Goal: Task Accomplishment & Management: Manage account settings

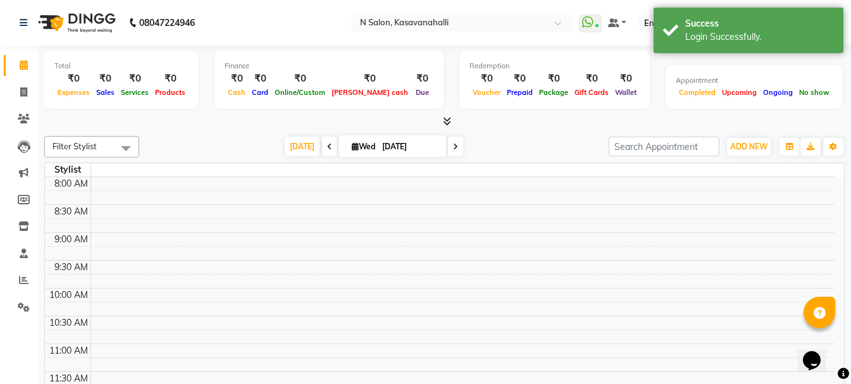
select select "en"
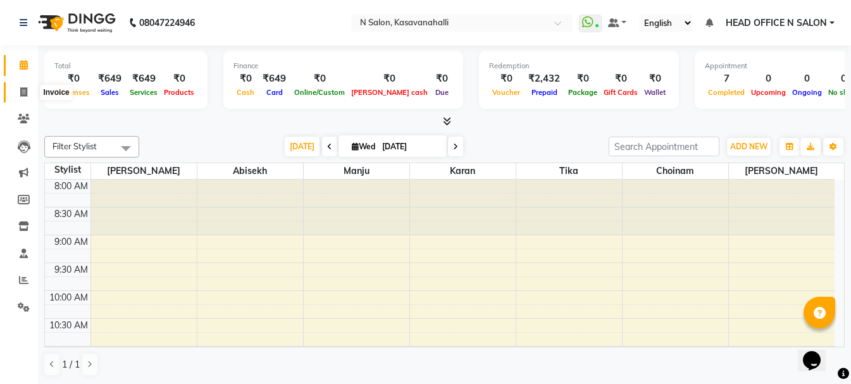
click at [30, 94] on span at bounding box center [24, 92] width 22 height 15
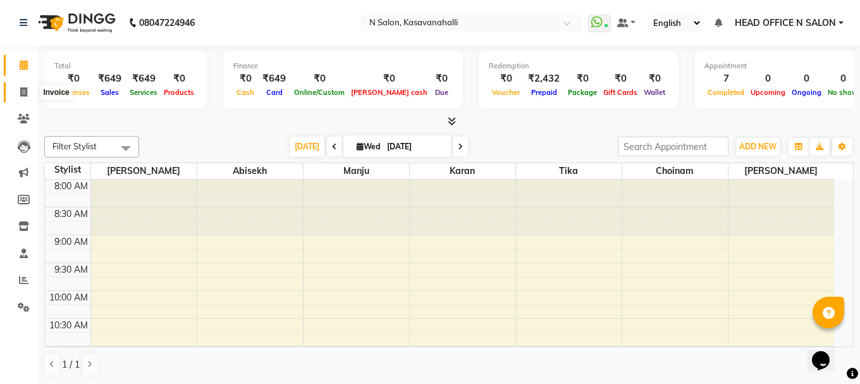
select select "service"
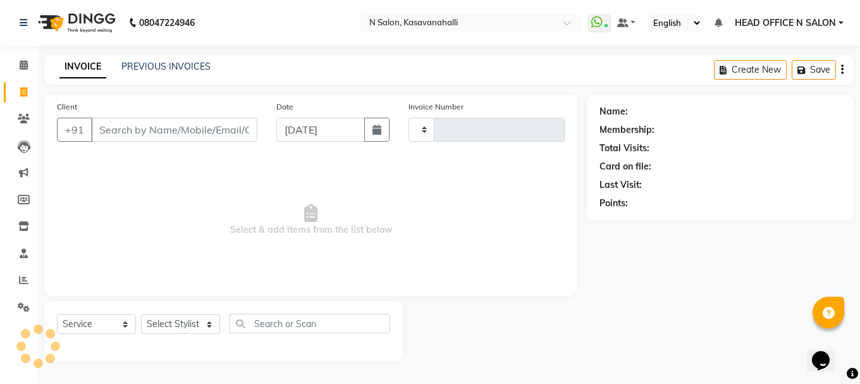
click at [182, 59] on div "INVOICE PREVIOUS INVOICES Create New Save" at bounding box center [449, 70] width 810 height 30
click at [456, 25] on input "text" at bounding box center [458, 24] width 183 height 13
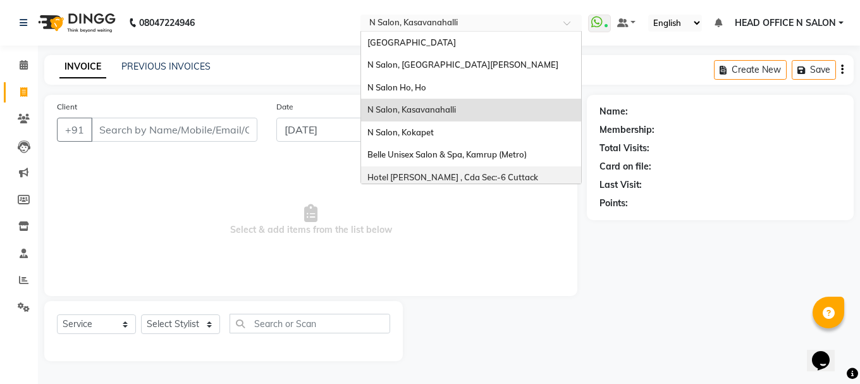
click at [438, 176] on span "Hotel Ginni , Cda Sec:-6 Cuttack" at bounding box center [453, 177] width 171 height 10
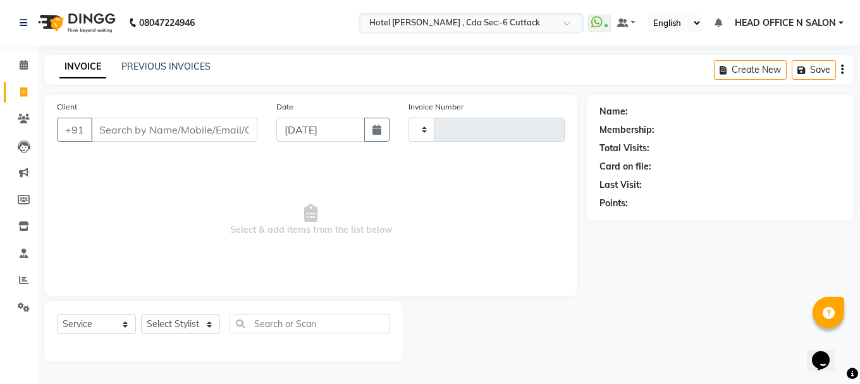
click at [342, 61] on div "INVOICE PREVIOUS INVOICES Create New Save" at bounding box center [449, 70] width 810 height 30
click at [166, 66] on link "PREVIOUS INVOICES" at bounding box center [165, 66] width 89 height 11
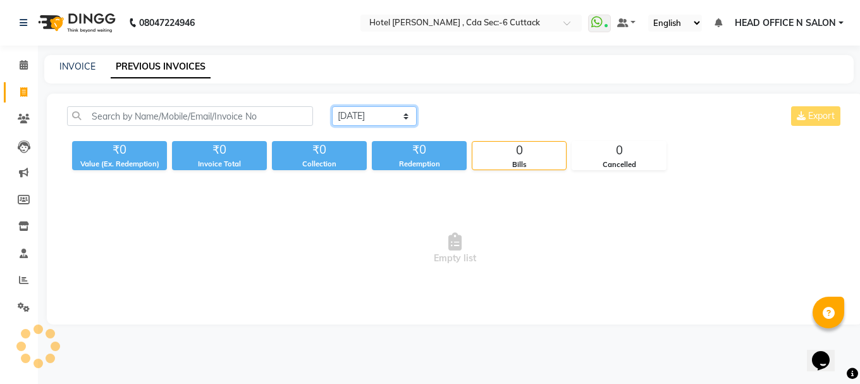
click at [366, 116] on select "[DATE] [DATE] Custom Range" at bounding box center [374, 116] width 85 height 20
select select "range"
click at [332, 106] on select "[DATE] [DATE] Custom Range" at bounding box center [374, 116] width 85 height 20
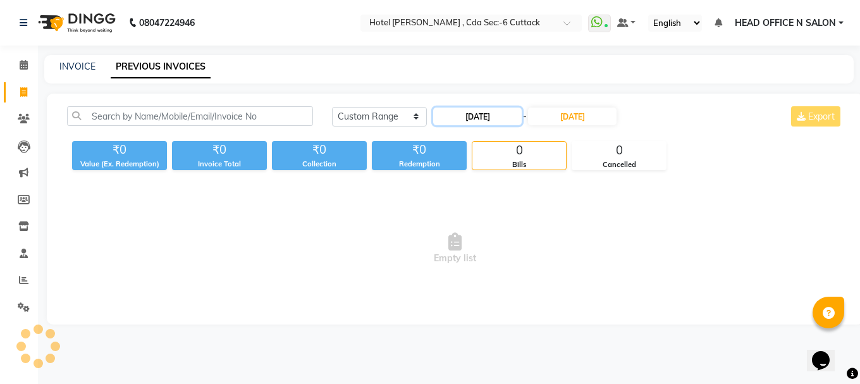
click at [449, 111] on input "[DATE]" at bounding box center [477, 117] width 89 height 18
select select "9"
select select "2025"
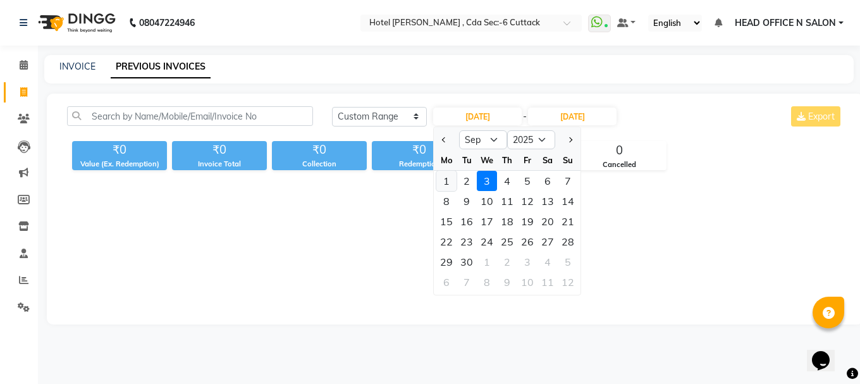
click at [442, 178] on div "1" at bounding box center [447, 181] width 20 height 20
type input "01-09-2025"
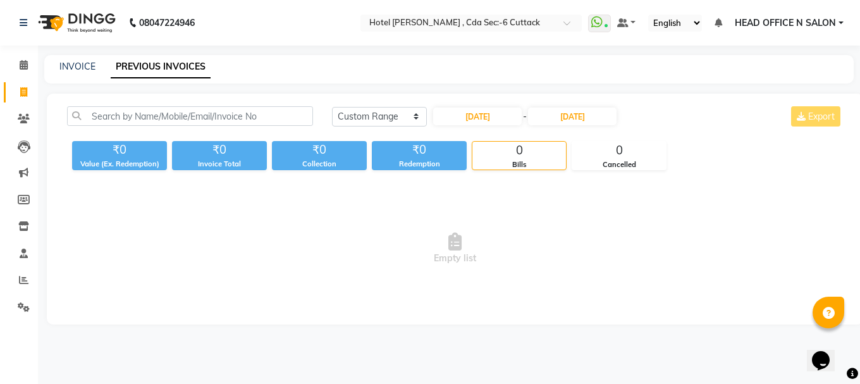
click at [429, 181] on div "Today Yesterday Custom Range 01-09-2025 - 03-09-2025 Export ₹0 Value (Ex. Redem…" at bounding box center [455, 209] width 817 height 231
click at [475, 118] on input "01-09-2025" at bounding box center [477, 117] width 89 height 18
select select "9"
select select "2025"
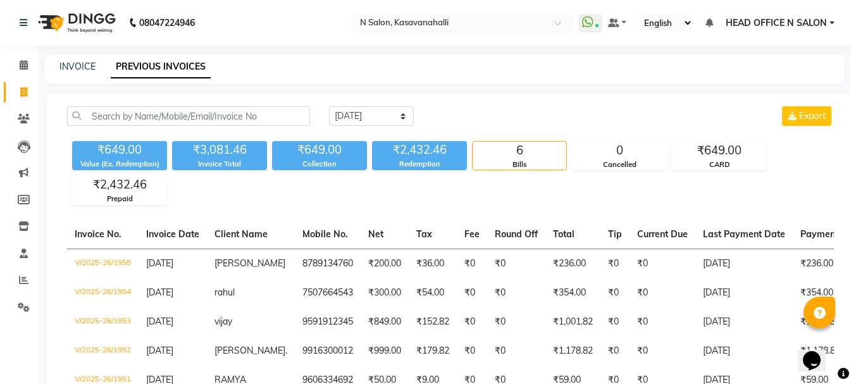
click at [449, 20] on input "text" at bounding box center [448, 24] width 183 height 13
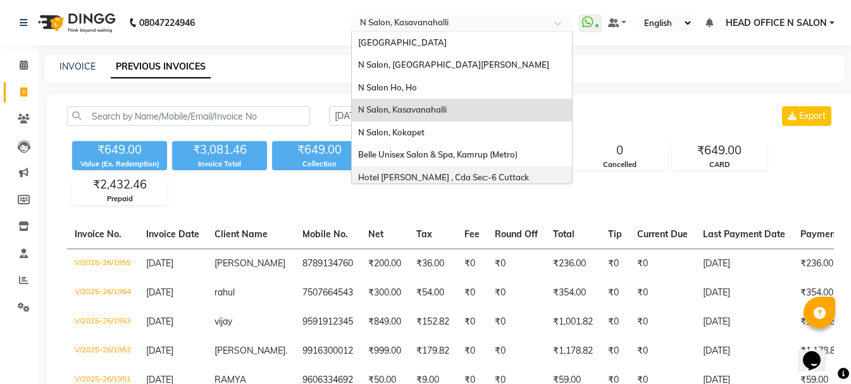
click at [439, 175] on span "Hotel Ginni , Cda Sec:-6 Cuttack" at bounding box center [443, 177] width 171 height 10
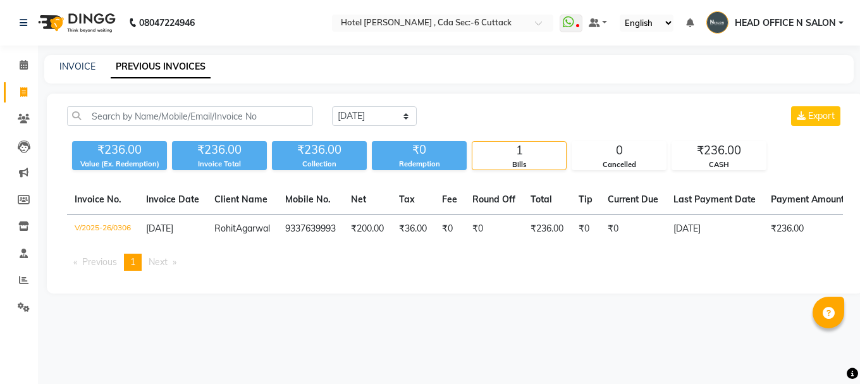
select select "en"
click at [373, 116] on select "[DATE] [DATE] Custom Range" at bounding box center [374, 116] width 85 height 20
select select "range"
click at [332, 106] on select "[DATE] [DATE] Custom Range" at bounding box center [374, 116] width 85 height 20
click at [492, 113] on input "[DATE]" at bounding box center [477, 117] width 89 height 18
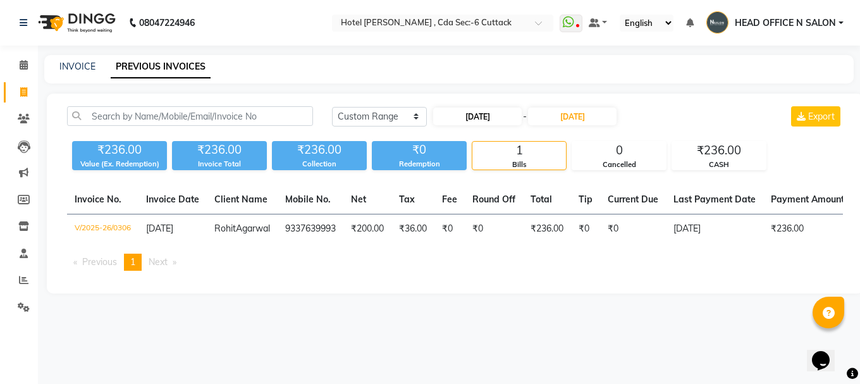
select select "9"
select select "2025"
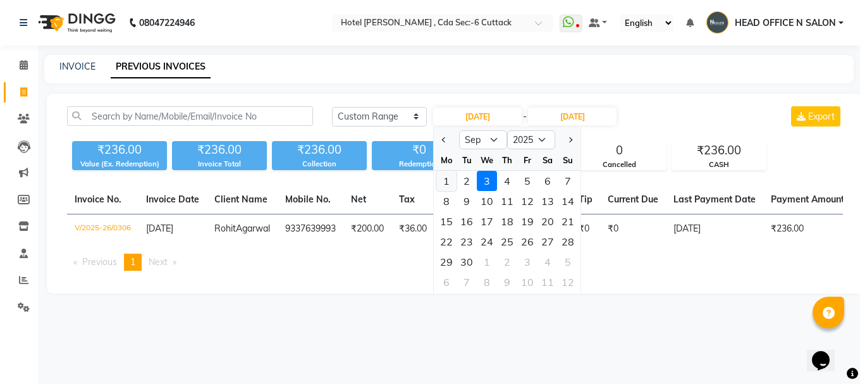
click at [440, 182] on div "1" at bounding box center [447, 181] width 20 height 20
type input "01-09-2025"
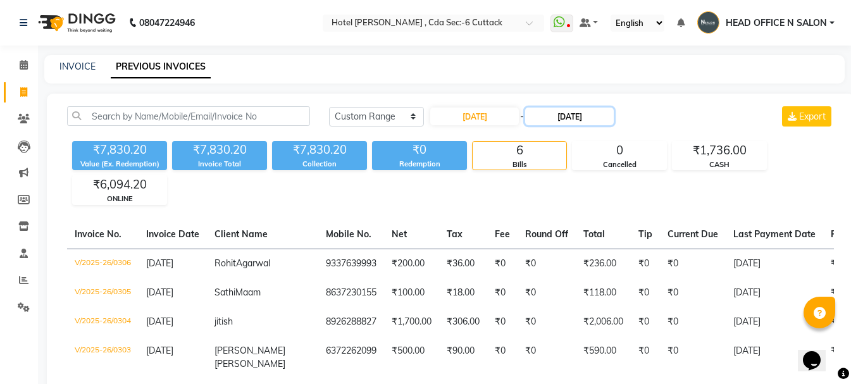
click at [607, 115] on input "[DATE]" at bounding box center [569, 117] width 89 height 18
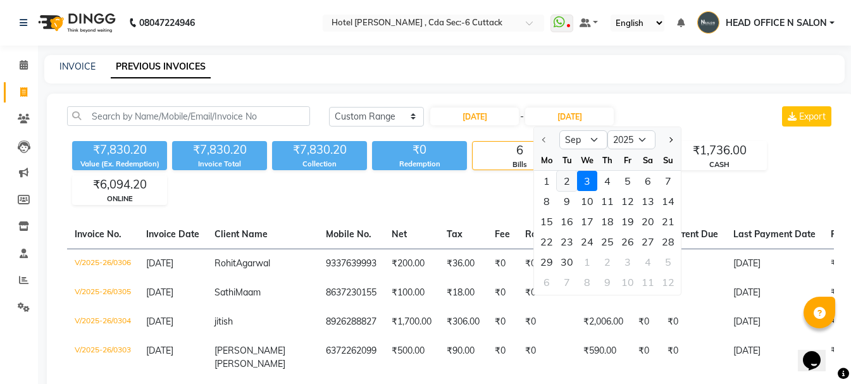
click at [569, 187] on div "2" at bounding box center [567, 181] width 20 height 20
type input "02-09-2025"
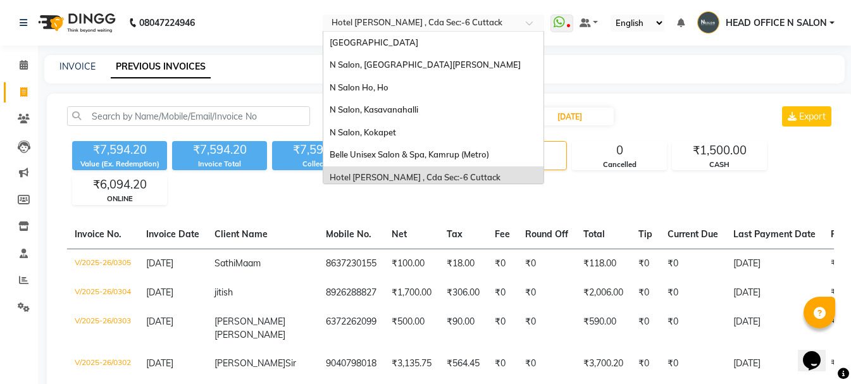
click at [446, 26] on input "text" at bounding box center [420, 24] width 183 height 13
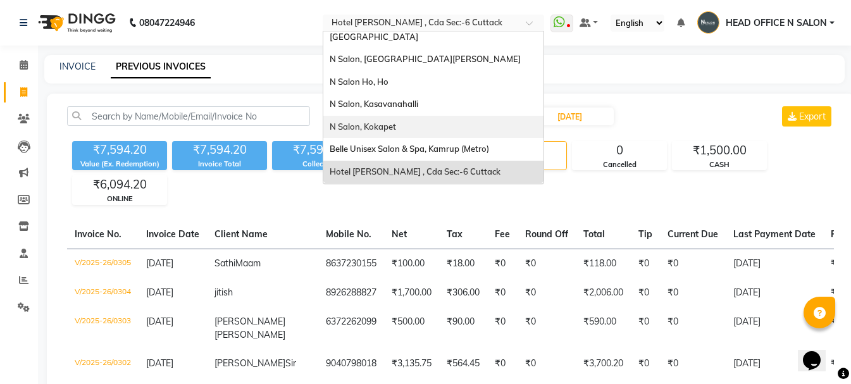
click at [425, 120] on div "N Salon, Kokapet" at bounding box center [433, 127] width 220 height 23
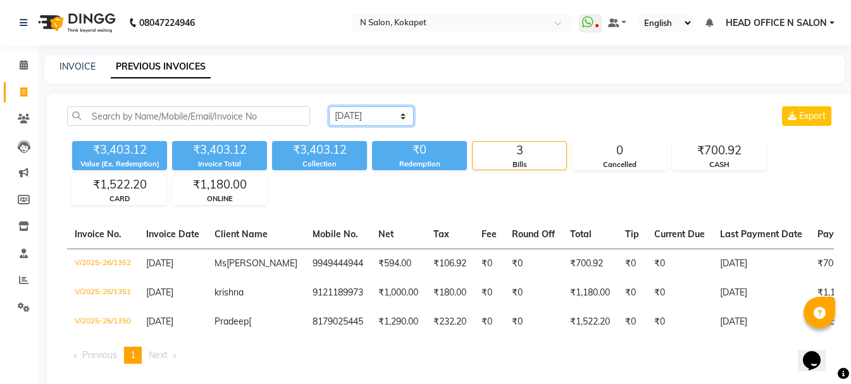
drag, startPoint x: 391, startPoint y: 117, endPoint x: 391, endPoint y: 125, distance: 7.6
click at [391, 117] on select "[DATE] [DATE] Custom Range" at bounding box center [371, 116] width 85 height 20
select select "range"
click at [329, 106] on select "[DATE] [DATE] Custom Range" at bounding box center [371, 116] width 85 height 20
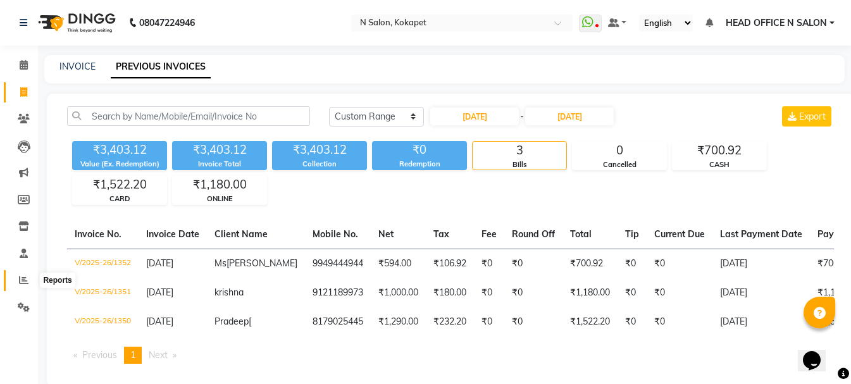
click at [29, 283] on span at bounding box center [24, 280] width 22 height 15
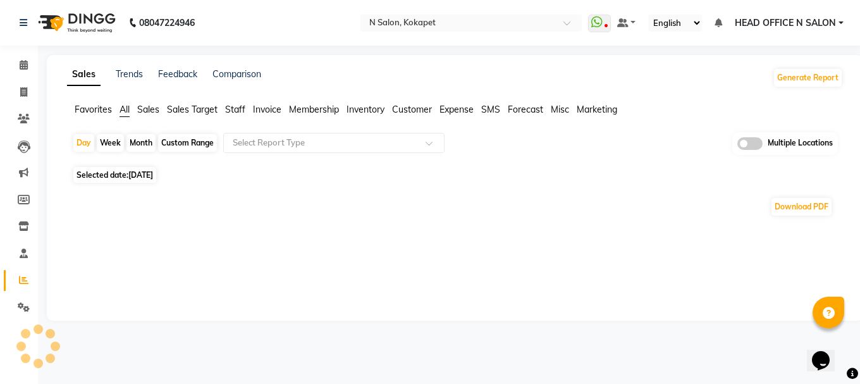
click at [182, 143] on div "Custom Range" at bounding box center [187, 143] width 59 height 18
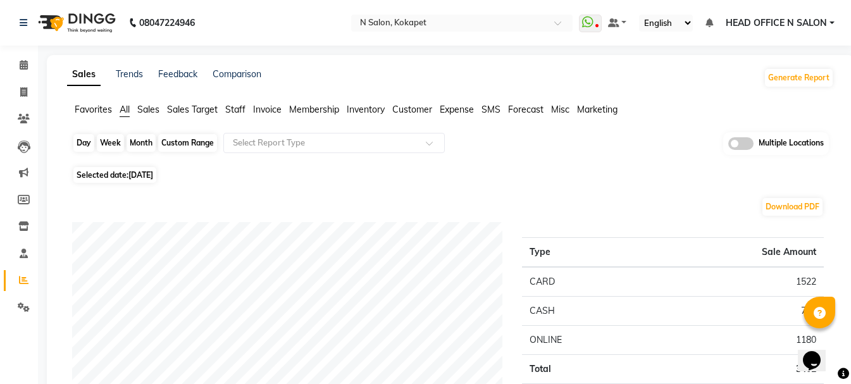
click at [188, 145] on div "Custom Range" at bounding box center [187, 143] width 59 height 18
select select "9"
select select "2025"
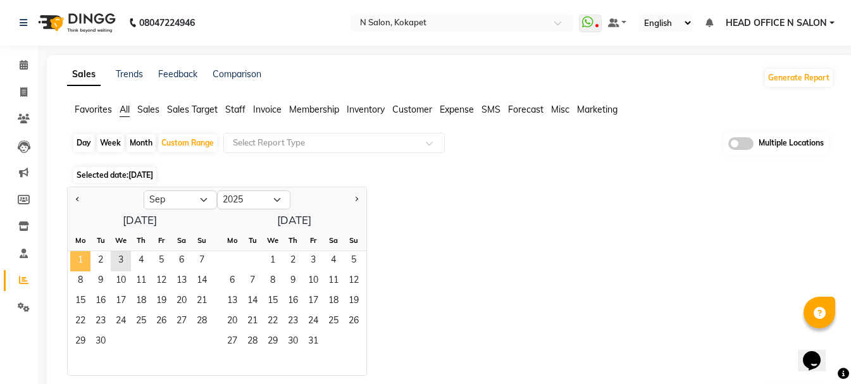
click at [81, 259] on span "1" at bounding box center [80, 261] width 20 height 20
click at [109, 254] on span "2" at bounding box center [100, 261] width 20 height 20
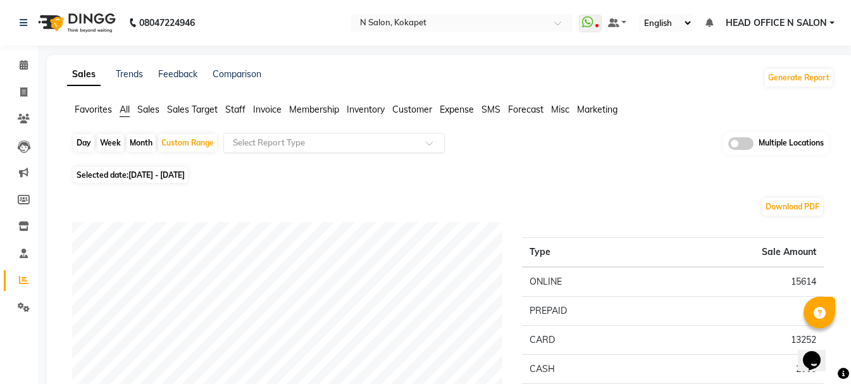
click at [338, 149] on input "text" at bounding box center [321, 143] width 182 height 13
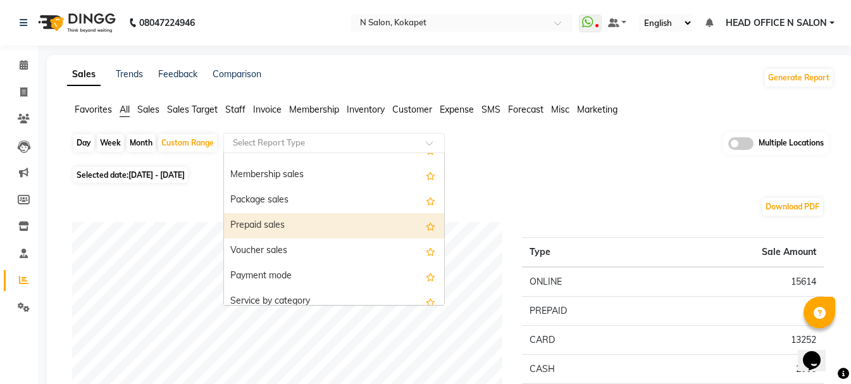
scroll to position [127, 0]
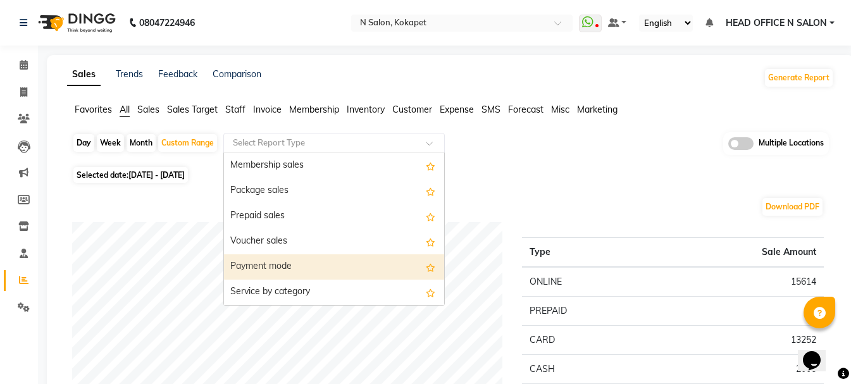
click at [332, 278] on div "Payment mode" at bounding box center [334, 266] width 220 height 25
select select "full_report"
select select "csv"
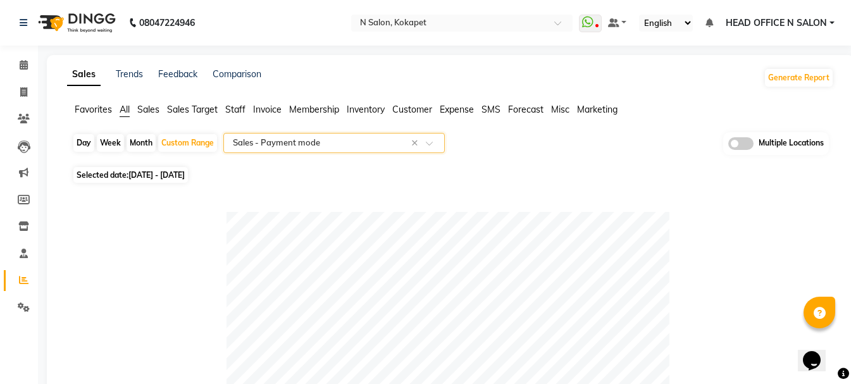
click at [344, 147] on input "text" at bounding box center [321, 143] width 182 height 13
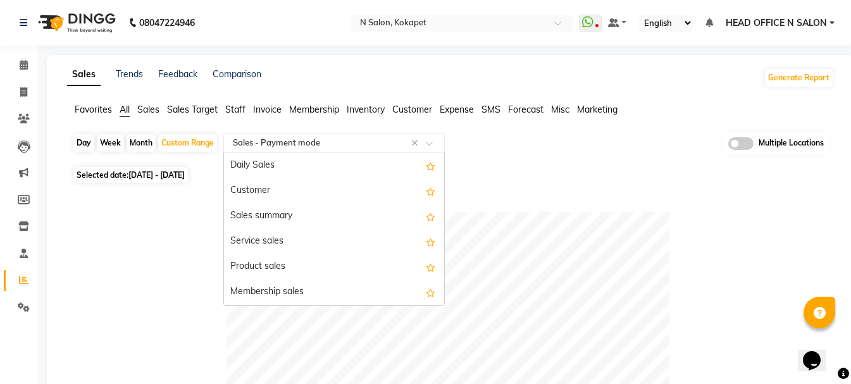
scroll to position [228, 0]
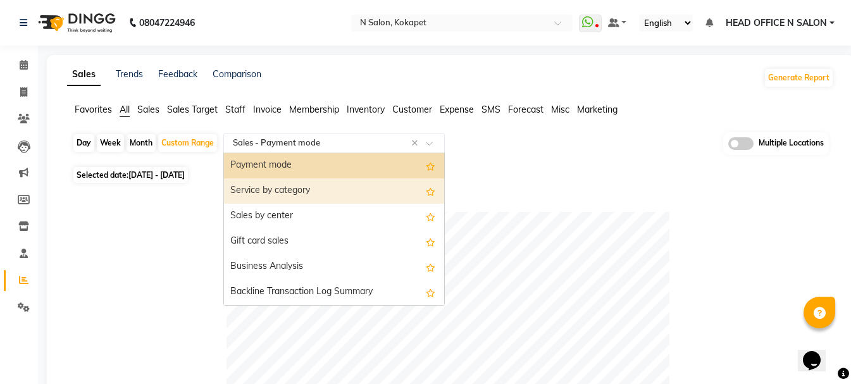
click at [316, 186] on div "Service by category" at bounding box center [334, 190] width 220 height 25
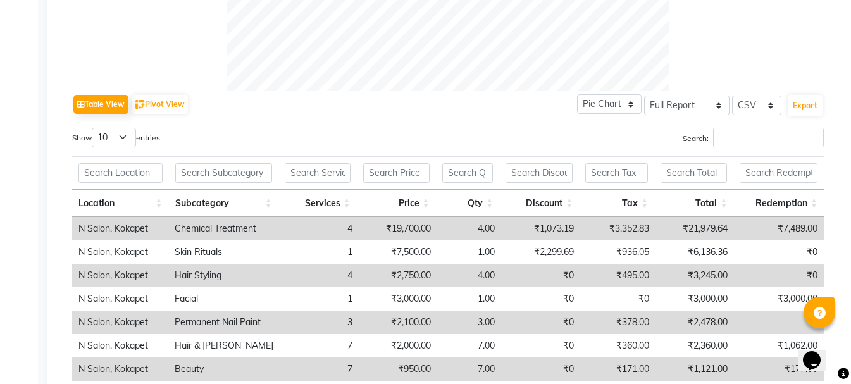
scroll to position [569, 0]
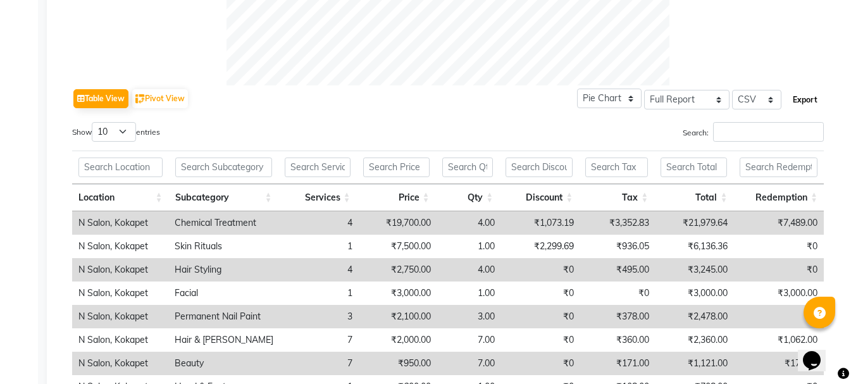
click at [793, 104] on button "Export" at bounding box center [805, 100] width 35 height 22
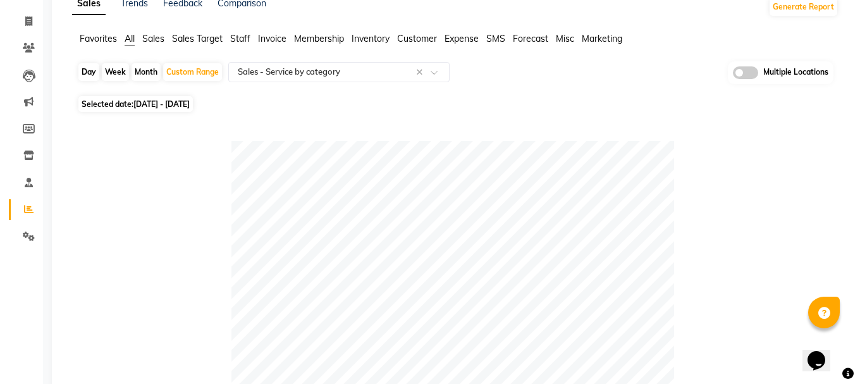
scroll to position [0, 0]
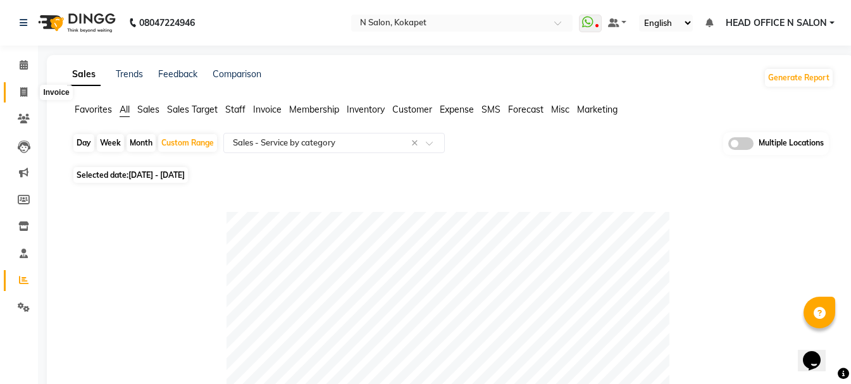
click at [22, 89] on icon at bounding box center [23, 91] width 7 height 9
select select "service"
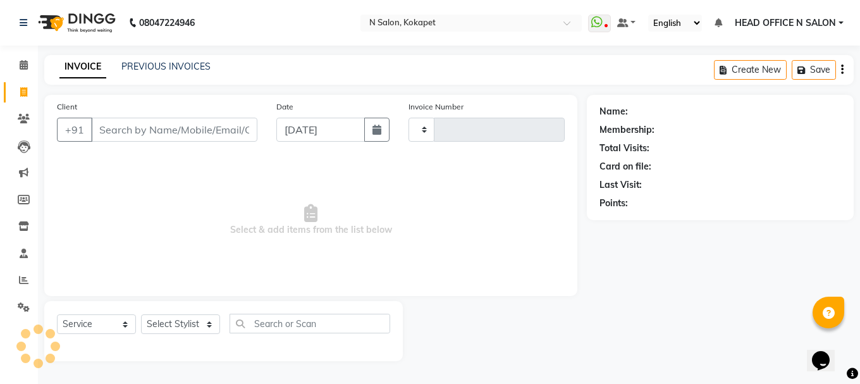
type input "1353"
select select "7256"
click at [786, 19] on span "HEAD OFFICE N SALON" at bounding box center [785, 22] width 101 height 13
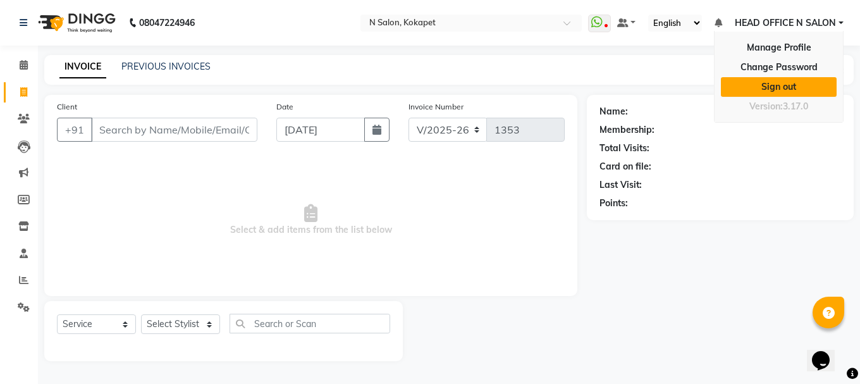
click at [784, 93] on link "Sign out" at bounding box center [779, 87] width 116 height 20
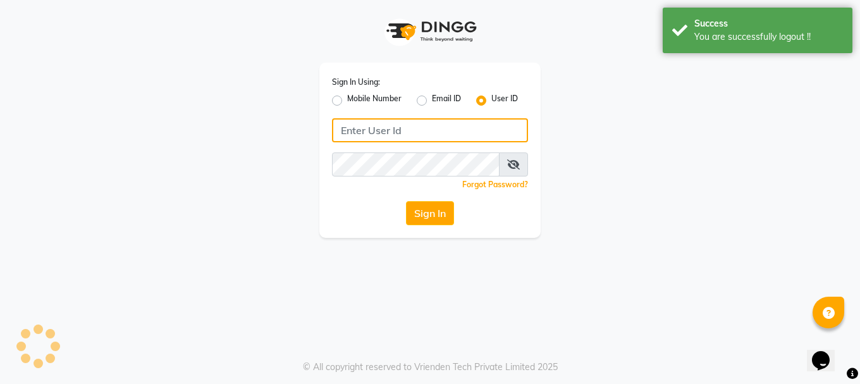
type input "9289115242"
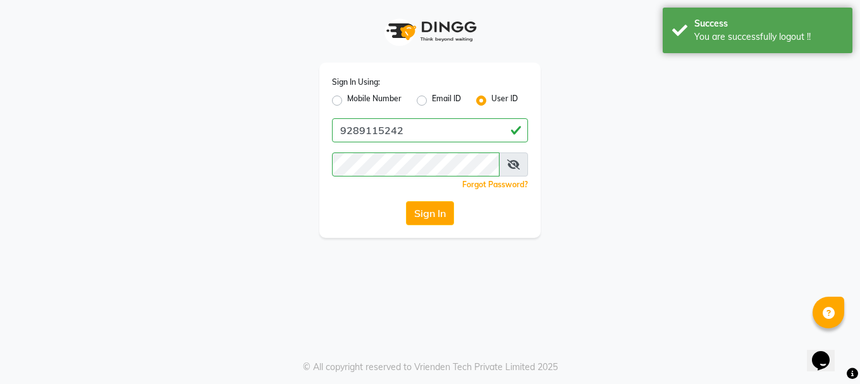
click at [336, 106] on div "Mobile Number" at bounding box center [367, 100] width 70 height 15
click at [347, 104] on label "Mobile Number" at bounding box center [374, 100] width 54 height 15
click at [347, 101] on input "Mobile Number" at bounding box center [351, 97] width 8 height 8
radio input "true"
radio input "false"
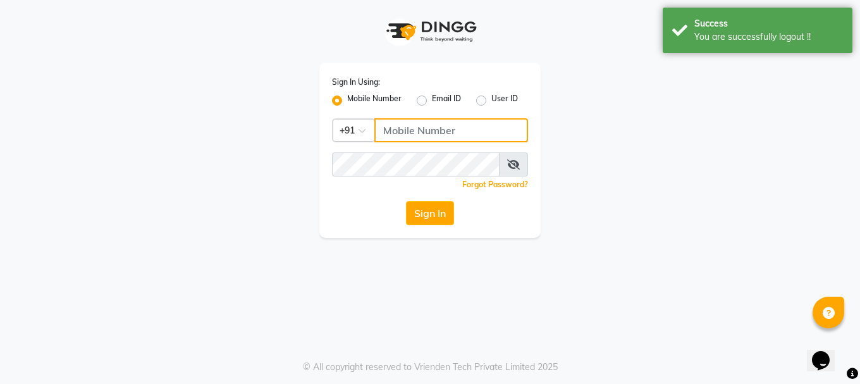
drag, startPoint x: 395, startPoint y: 133, endPoint x: 449, endPoint y: 143, distance: 55.2
click at [395, 133] on input "Username" at bounding box center [452, 130] width 154 height 24
type input "9289115244"
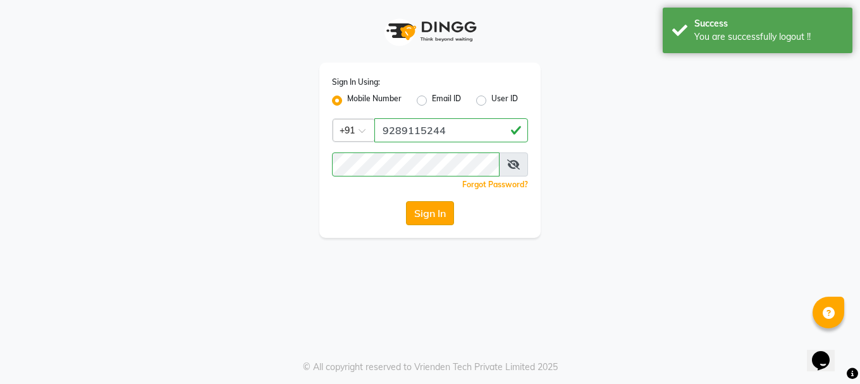
click at [424, 218] on button "Sign In" at bounding box center [430, 213] width 48 height 24
